Goal: Information Seeking & Learning: Understand process/instructions

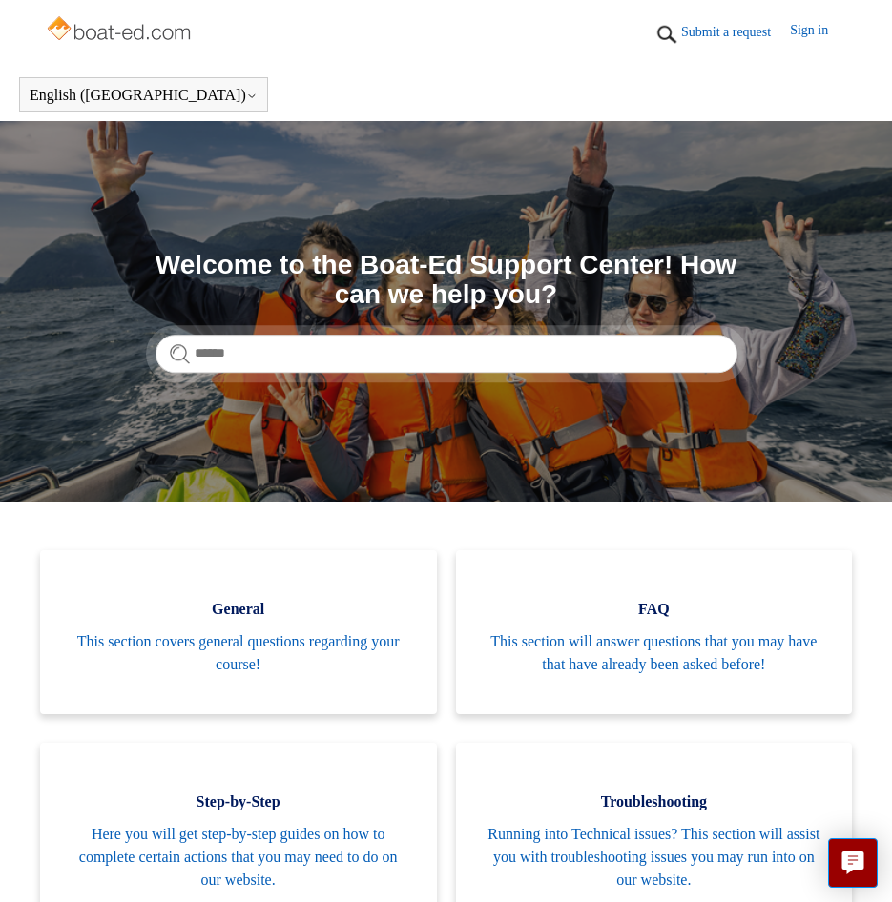
click at [431, 377] on section "Search Welcome to the Boat-Ed Support Center! How can we help you?" at bounding box center [446, 311] width 892 height 381
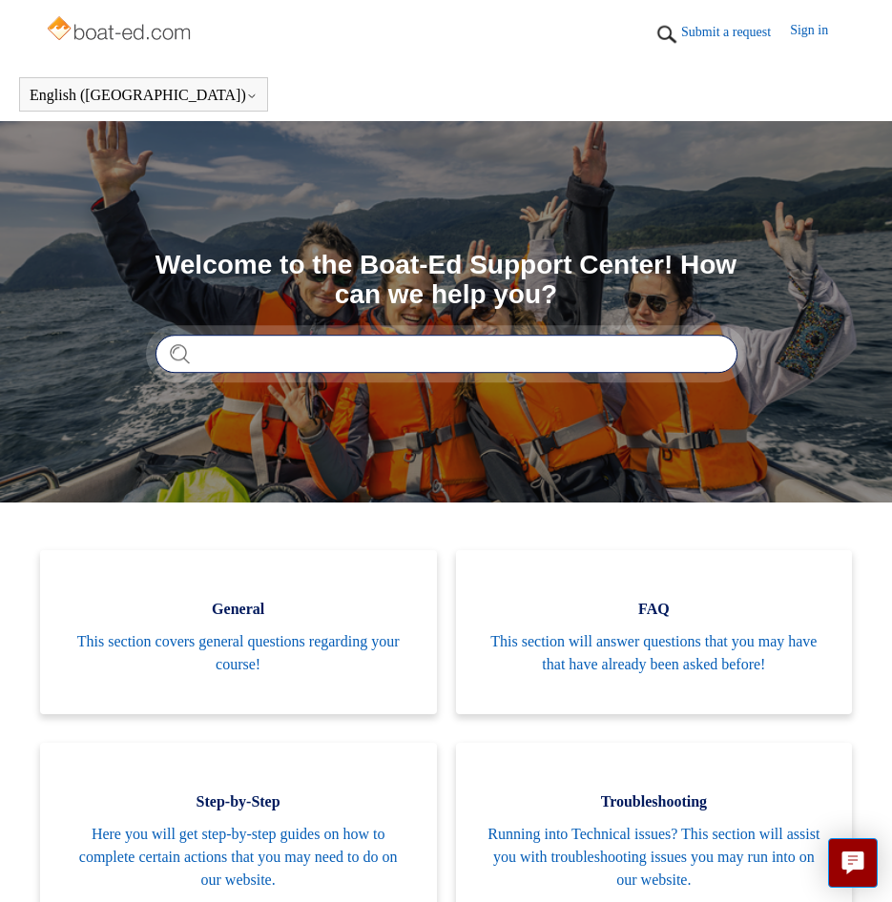
click at [438, 369] on input "Search" at bounding box center [446, 354] width 582 height 38
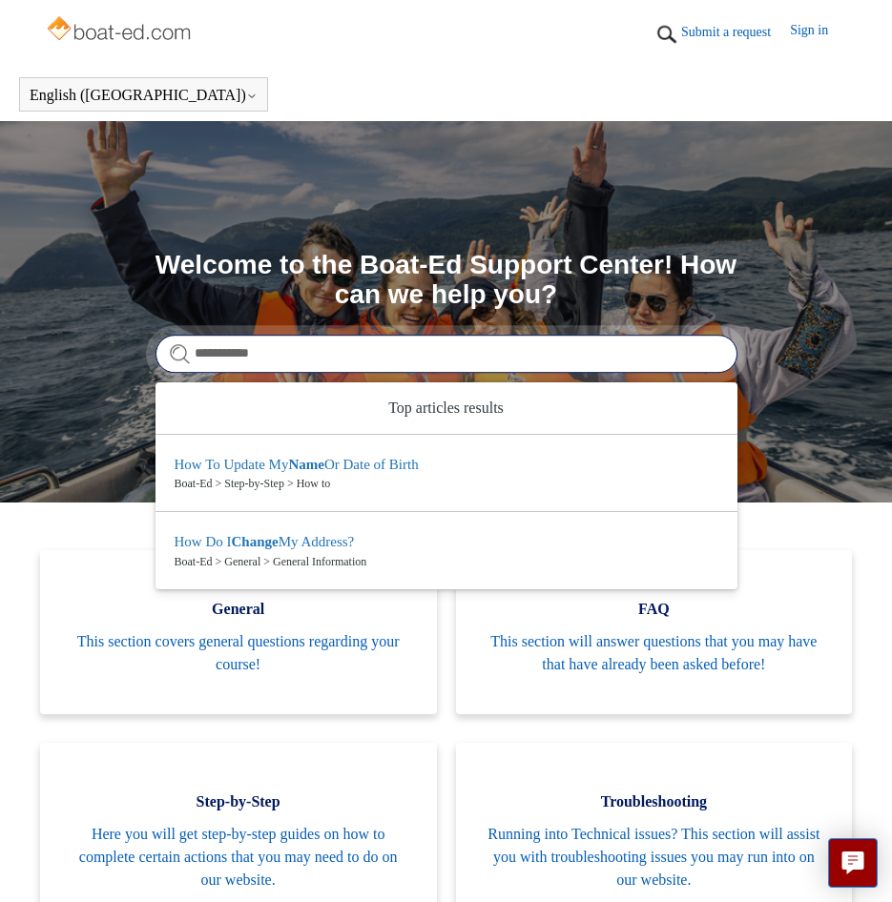
type input "**********"
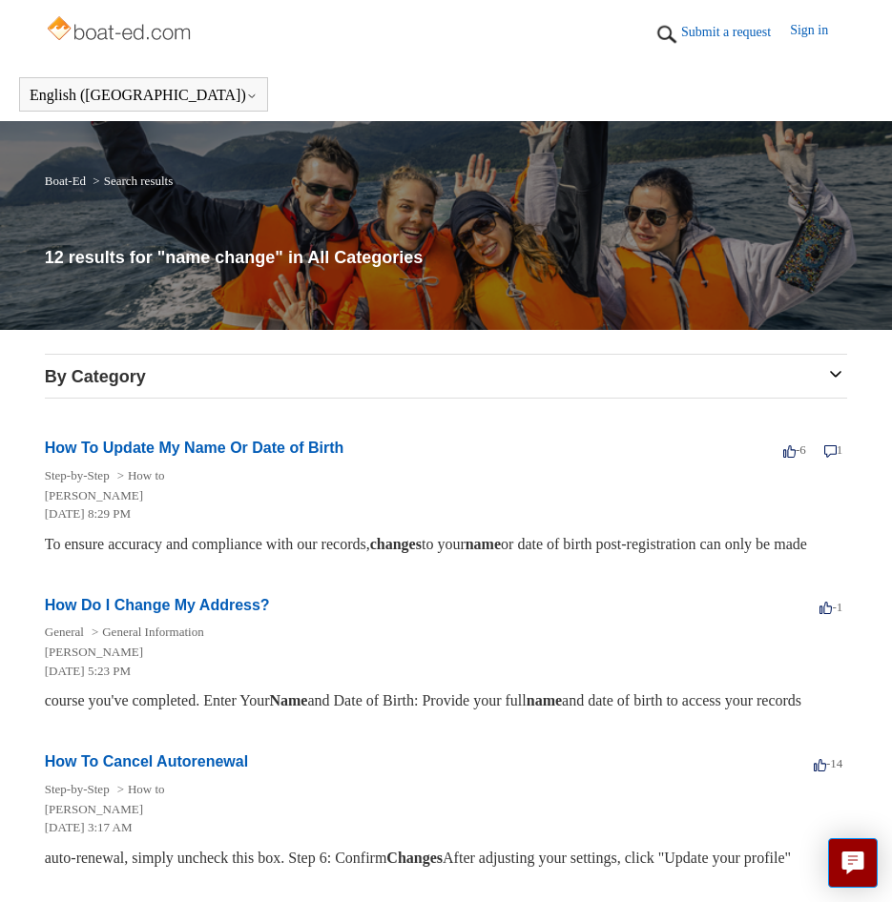
click at [157, 457] on h2 "How To Update My Name Or Date of Birth" at bounding box center [194, 448] width 299 height 23
click at [130, 445] on link "How To Update My Name Or Date of Birth" at bounding box center [194, 448] width 299 height 16
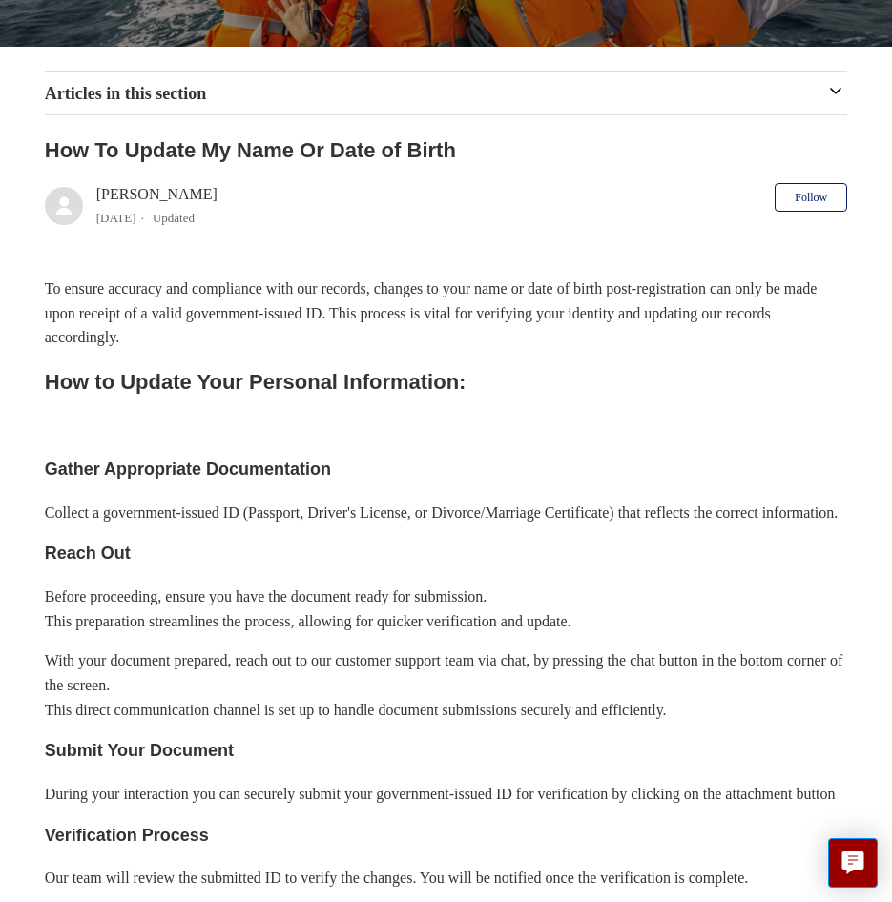
scroll to position [286, 0]
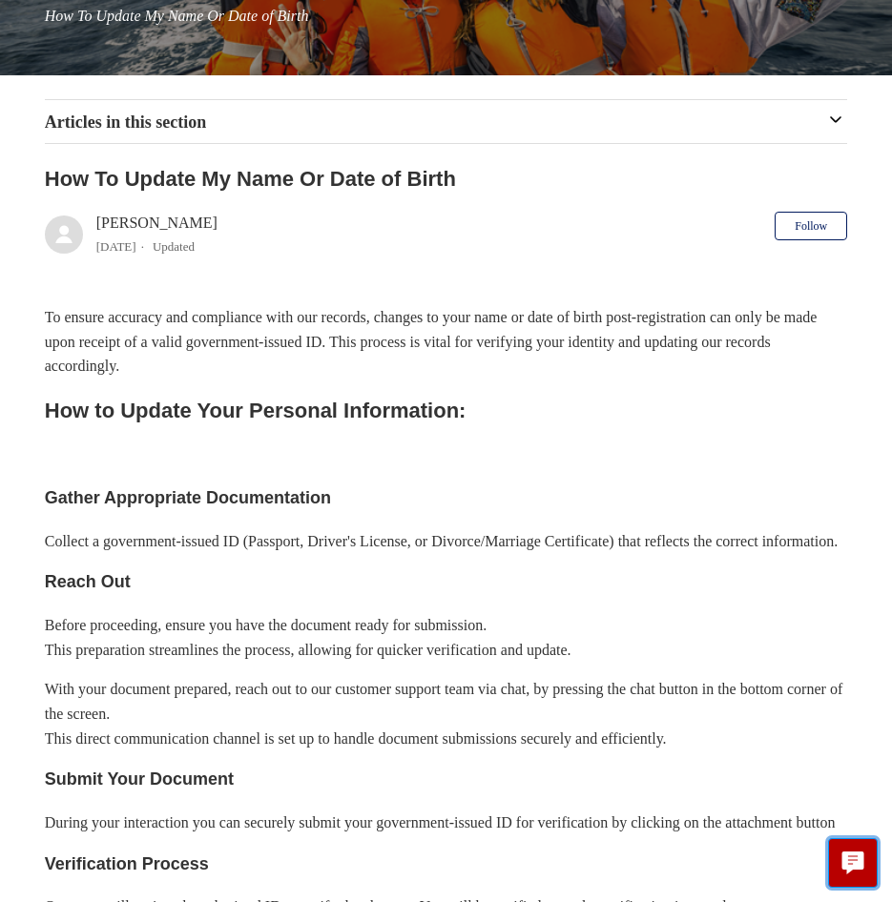
click at [843, 863] on icon "Live chat" at bounding box center [853, 861] width 22 height 18
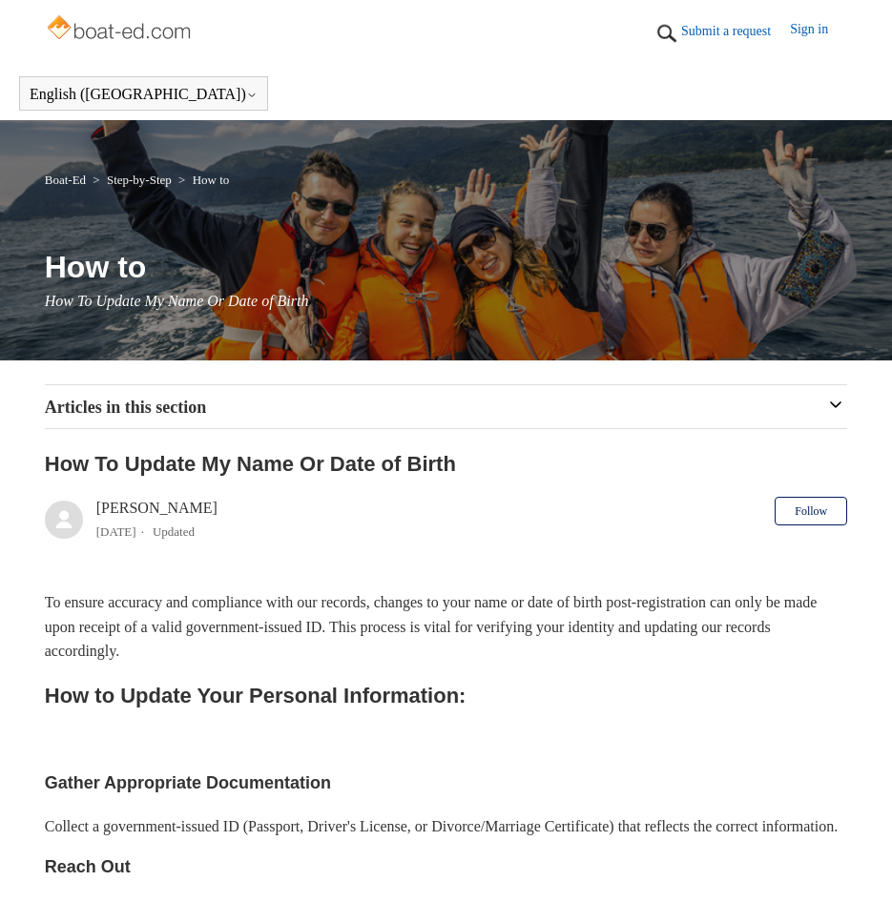
scroll to position [0, 0]
